Goal: Check status: Check status

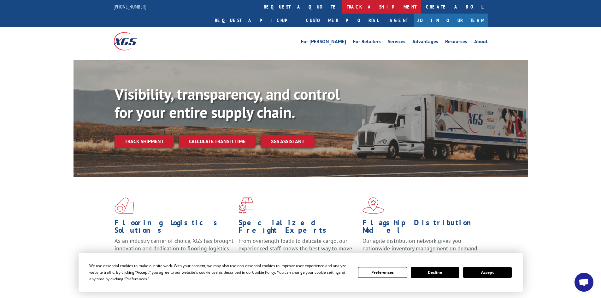
click at [342, 4] on link "track a shipment" at bounding box center [381, 7] width 79 height 14
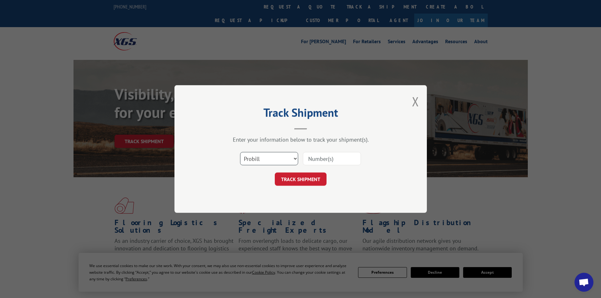
click at [264, 158] on select "Select category... Probill BOL PO" at bounding box center [269, 158] width 58 height 13
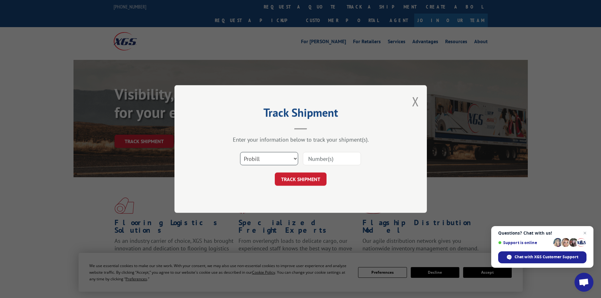
select select "bol"
click at [240, 152] on select "Select category... Probill BOL PO" at bounding box center [269, 158] width 58 height 13
click at [323, 161] on input at bounding box center [332, 158] width 58 height 13
paste input "6860989"
type input "6860989"
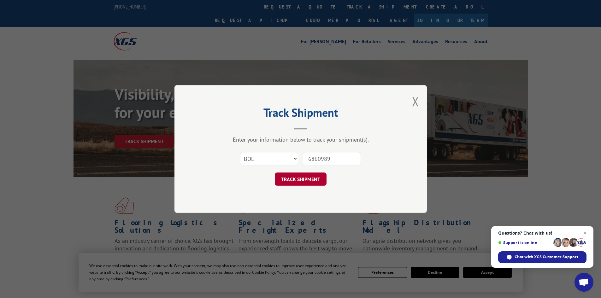
click at [290, 181] on button "TRACK SHIPMENT" at bounding box center [301, 179] width 52 height 13
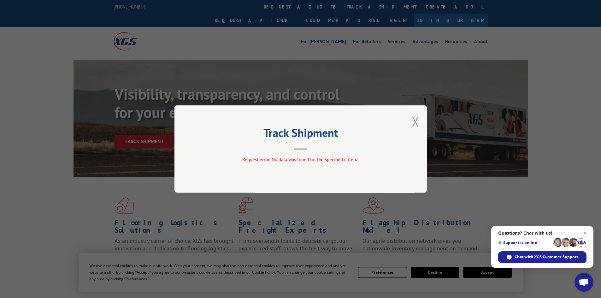
click at [415, 123] on button "Close modal" at bounding box center [415, 121] width 7 height 17
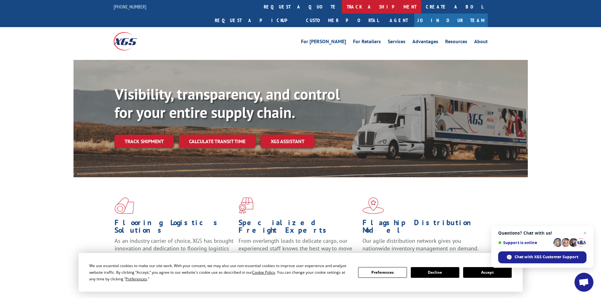
click at [342, 6] on link "track a shipment" at bounding box center [381, 7] width 79 height 14
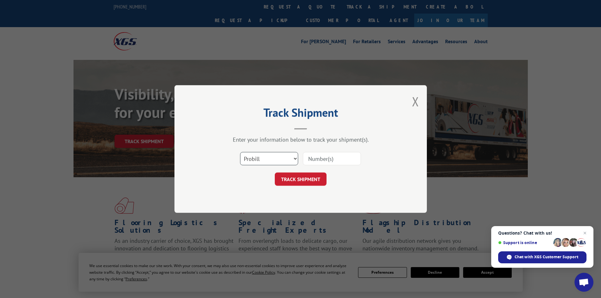
click at [263, 159] on select "Select category... Probill BOL PO" at bounding box center [269, 158] width 58 height 13
select select "bol"
click at [240, 152] on select "Select category... Probill BOL PO" at bounding box center [269, 158] width 58 height 13
click at [328, 158] on input at bounding box center [332, 158] width 58 height 13
paste input "6860989"
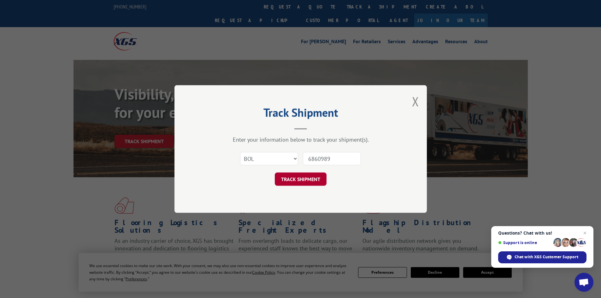
type input "6860989"
click at [300, 181] on button "TRACK SHIPMENT" at bounding box center [301, 179] width 52 height 13
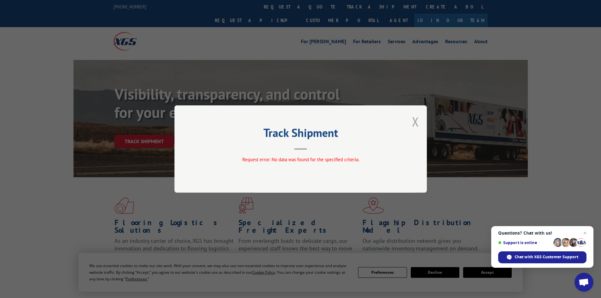
click at [413, 125] on button "Close modal" at bounding box center [415, 121] width 7 height 17
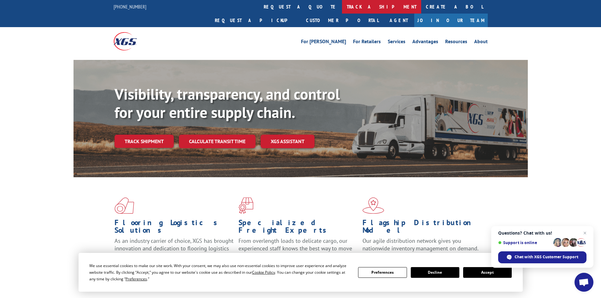
click at [342, 8] on link "track a shipment" at bounding box center [381, 7] width 79 height 14
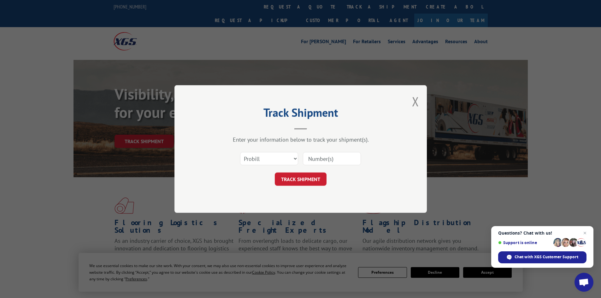
click at [317, 158] on input at bounding box center [332, 158] width 58 height 13
paste input "73322"
type input "73322"
click at [306, 178] on button "TRACK SHIPMENT" at bounding box center [301, 179] width 52 height 13
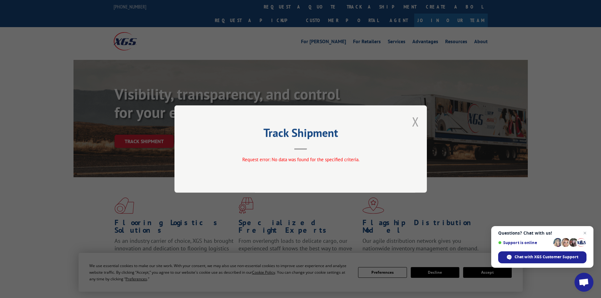
click at [415, 122] on button "Close modal" at bounding box center [415, 121] width 7 height 17
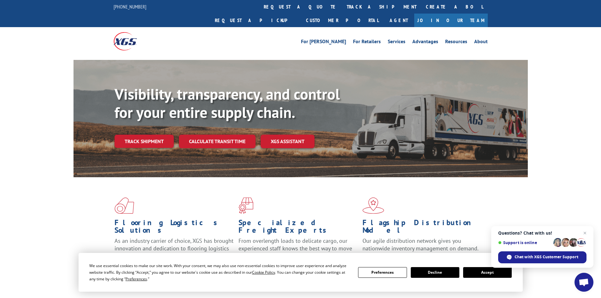
click at [583, 280] on span "Open chat" at bounding box center [584, 283] width 10 height 9
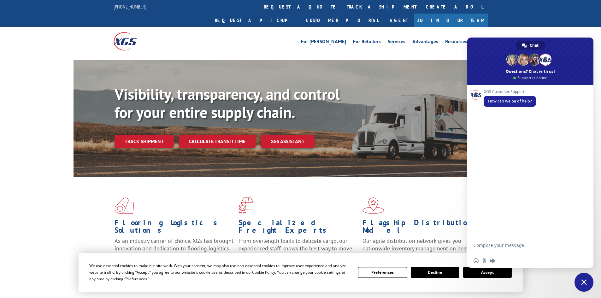
click at [496, 246] on textarea "Compose your message..." at bounding box center [524, 248] width 100 height 11
type textarea "Looking for the ETA for BOL 6860989."
click at [580, 246] on span "Send" at bounding box center [582, 246] width 5 height 5
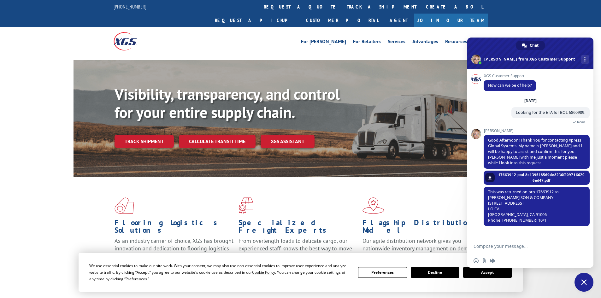
click at [438, 273] on button "Decline" at bounding box center [435, 272] width 49 height 11
